Goal: Task Accomplishment & Management: Use online tool/utility

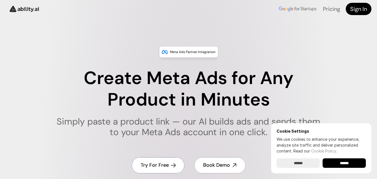
click at [151, 166] on h4 "Try For Free" at bounding box center [155, 165] width 28 height 7
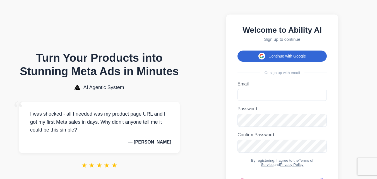
click at [297, 60] on button "Continue with Google" at bounding box center [281, 56] width 89 height 11
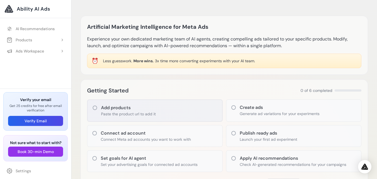
click at [93, 106] on icon at bounding box center [95, 107] width 4 height 4
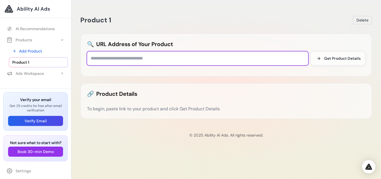
click at [92, 59] on input "text" at bounding box center [197, 58] width 221 height 14
paste input "**********"
type input "**********"
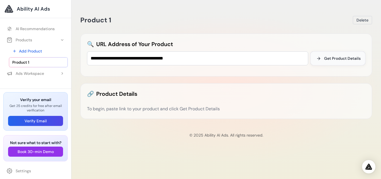
click at [346, 57] on span "Get Product Details" at bounding box center [342, 59] width 37 height 6
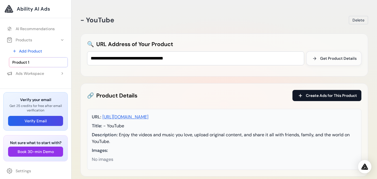
click at [336, 97] on span "Create Ads for This Product" at bounding box center [331, 96] width 51 height 6
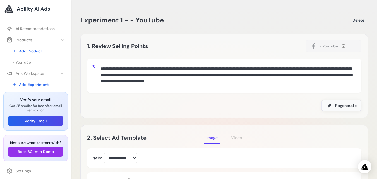
click at [342, 105] on span "Regenerate" at bounding box center [345, 106] width 21 height 6
click at [210, 140] on span "Image" at bounding box center [211, 137] width 11 height 5
click at [213, 137] on span "Image" at bounding box center [211, 137] width 11 height 5
